Goal: Information Seeking & Learning: Find specific fact

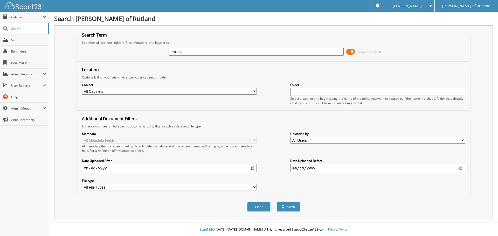
type input "sstrong"
click at [277, 202] on button "Search" at bounding box center [288, 207] width 23 height 10
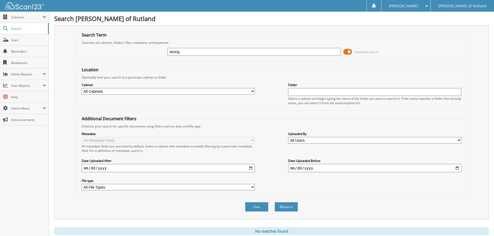
type input "strong"
click at [275, 202] on button "Search" at bounding box center [286, 207] width 23 height 10
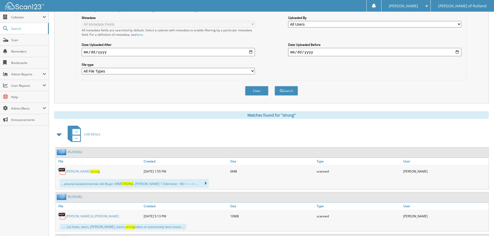
scroll to position [26, 0]
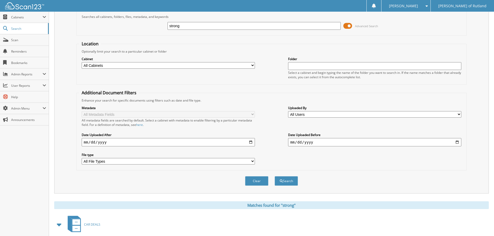
drag, startPoint x: 189, startPoint y: 27, endPoint x: 149, endPoint y: 32, distance: 40.5
click at [149, 32] on div "strong Advanced Search" at bounding box center [271, 26] width 385 height 14
type input "rs251068"
click at [275, 176] on button "Search" at bounding box center [286, 181] width 23 height 10
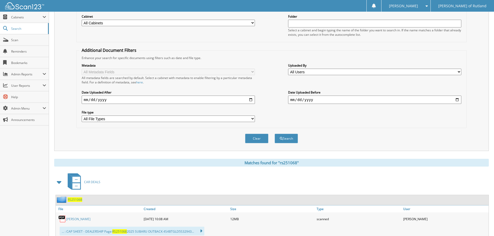
scroll to position [85, 0]
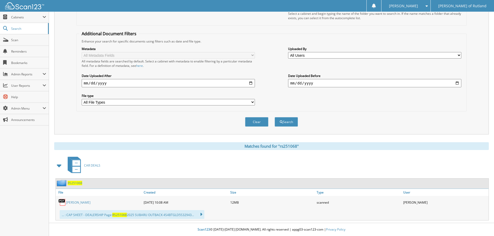
click at [76, 183] on span "RS251068" at bounding box center [75, 183] width 15 height 4
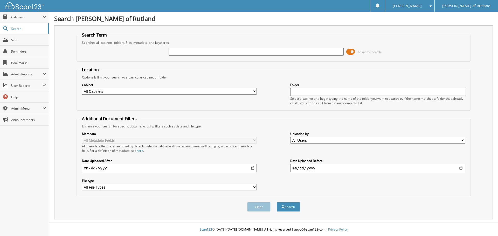
click at [283, 50] on input "text" at bounding box center [256, 52] width 175 height 8
type input "maynard"
click at [277, 202] on button "Search" at bounding box center [288, 207] width 23 height 10
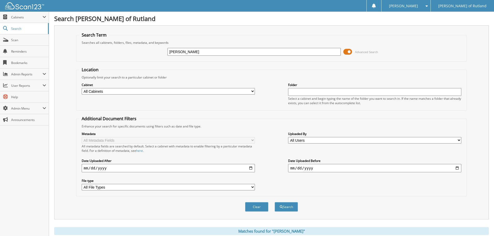
drag, startPoint x: 272, startPoint y: 50, endPoint x: 119, endPoint y: 43, distance: 153.2
click at [119, 43] on fieldset "Search Term Searches all cabinets, folders, files, metadata, and keywords mayna…" at bounding box center [271, 47] width 390 height 30
type input "kimball"
click at [275, 202] on button "Search" at bounding box center [286, 207] width 23 height 10
drag, startPoint x: 200, startPoint y: 54, endPoint x: 151, endPoint y: 58, distance: 48.9
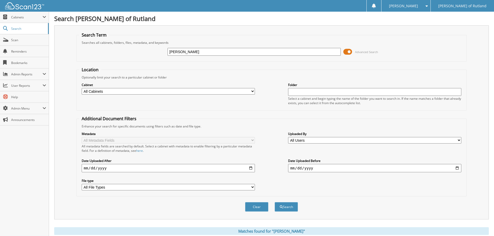
click at [151, 58] on div "[PERSON_NAME] Advanced Search" at bounding box center [271, 52] width 385 height 14
type input "falango"
click at [275, 202] on button "Search" at bounding box center [286, 207] width 23 height 10
drag, startPoint x: 209, startPoint y: 52, endPoint x: 158, endPoint y: 52, distance: 51.1
click at [158, 52] on div "falango Advanced Search" at bounding box center [271, 52] width 385 height 14
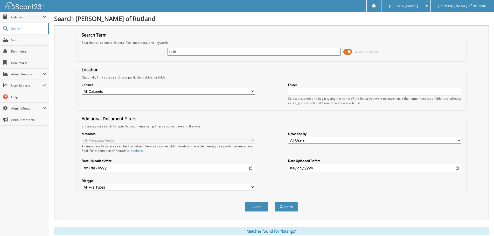
type input "held"
click at [275, 202] on button "Search" at bounding box center [286, 207] width 23 height 10
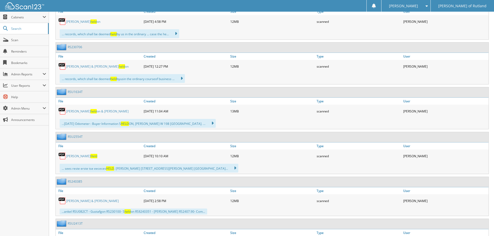
scroll to position [311, 0]
click at [79, 136] on link "RSU2554T" at bounding box center [75, 136] width 15 height 4
